Goal: Download file/media

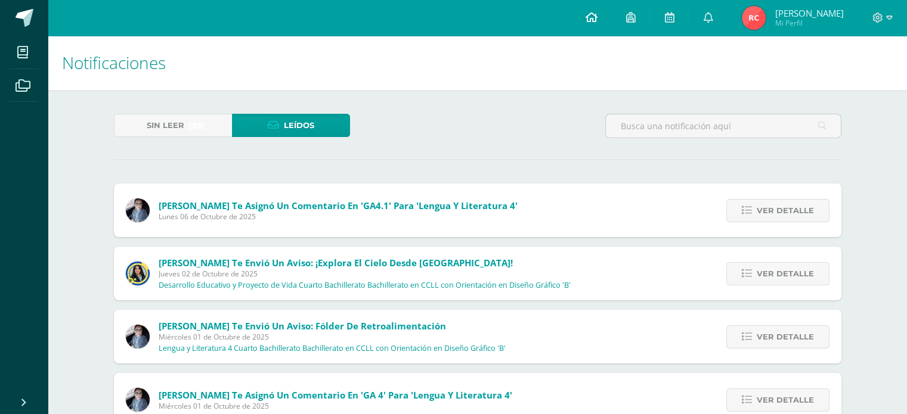
click at [592, 14] on icon at bounding box center [591, 17] width 12 height 11
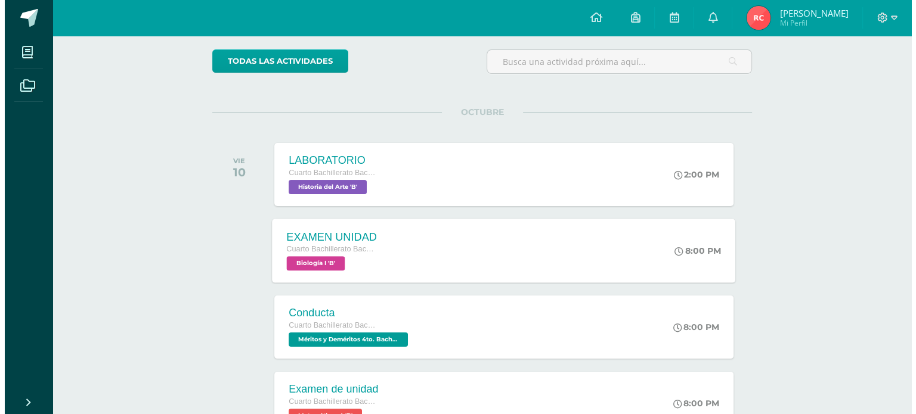
scroll to position [119, 0]
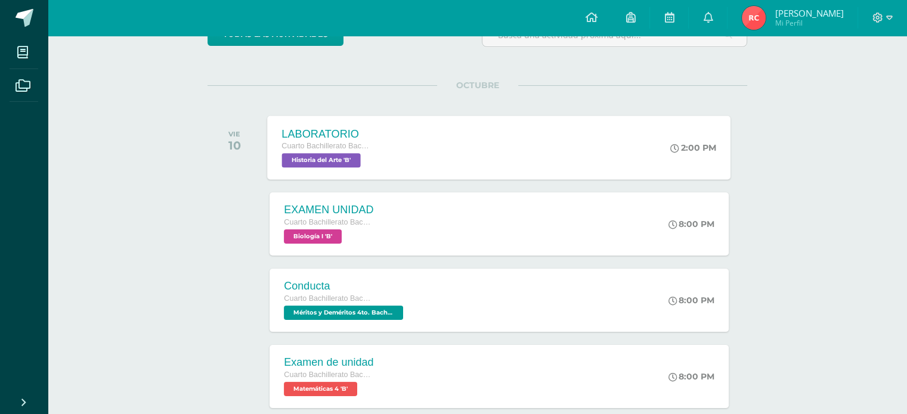
click at [501, 126] on div "LABORATORIO Cuarto Bachillerato Bachillerato en CCLL con Orientación en Diseño …" at bounding box center [499, 148] width 463 height 64
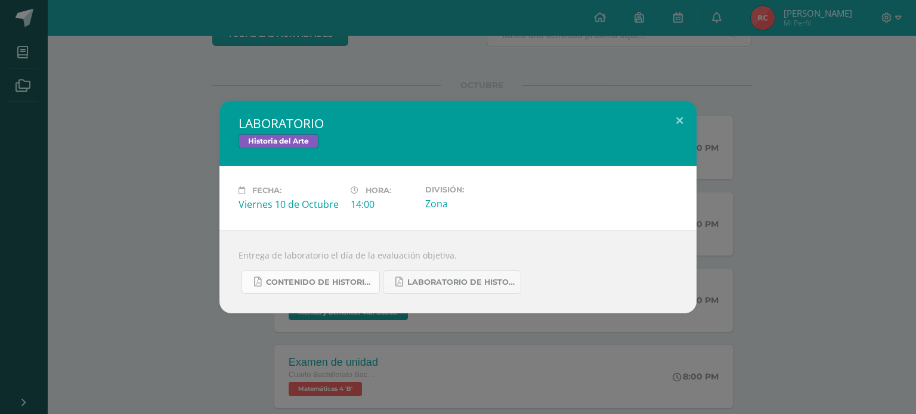
click at [343, 284] on span "CONTENIDO DE HISTORIA DEL ARTE UIV.pdf" at bounding box center [319, 283] width 107 height 10
click at [448, 281] on span "LABORATORIO DE HISTORIA DEL ARTE.pdf" at bounding box center [460, 283] width 107 height 10
